Goal: Information Seeking & Learning: Learn about a topic

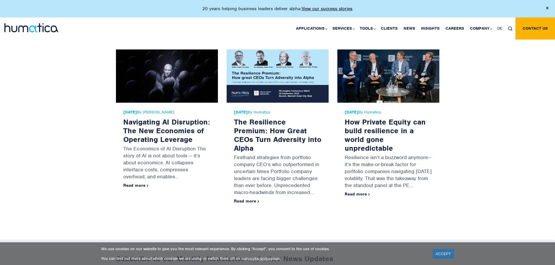
scroll to position [1019, 0]
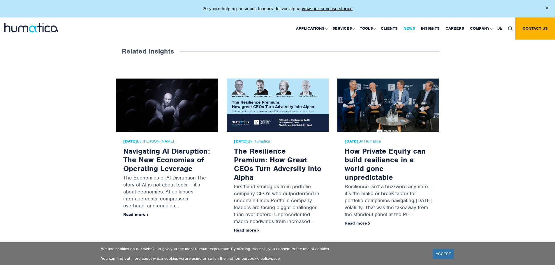
click at [411, 27] on link "News" at bounding box center [408, 28] width 17 height 22
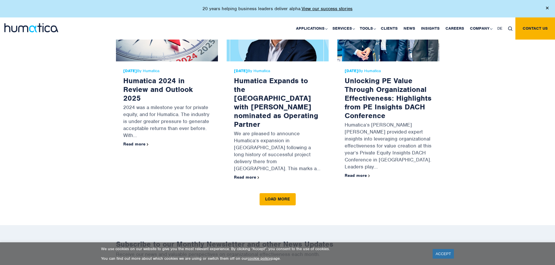
scroll to position [757, 0]
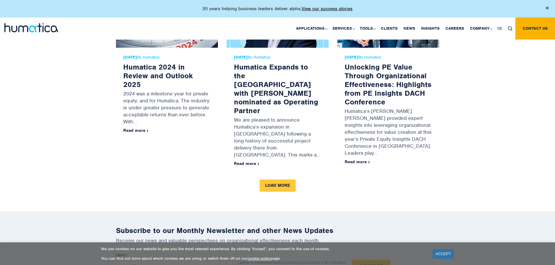
click at [280, 180] on link "Load more" at bounding box center [278, 186] width 36 height 12
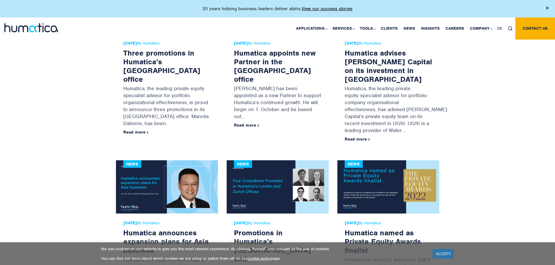
scroll to position [2417, 0]
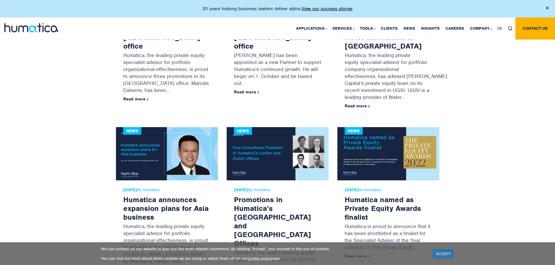
click at [136, 265] on link "Read more" at bounding box center [135, 270] width 25 height 5
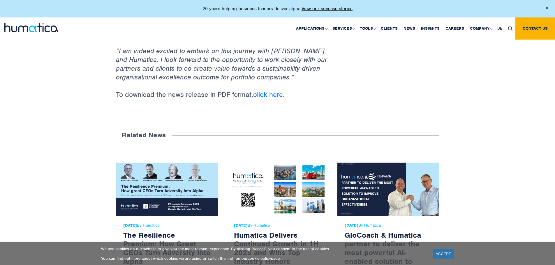
scroll to position [553, 0]
